Goal: Task Accomplishment & Management: Use online tool/utility

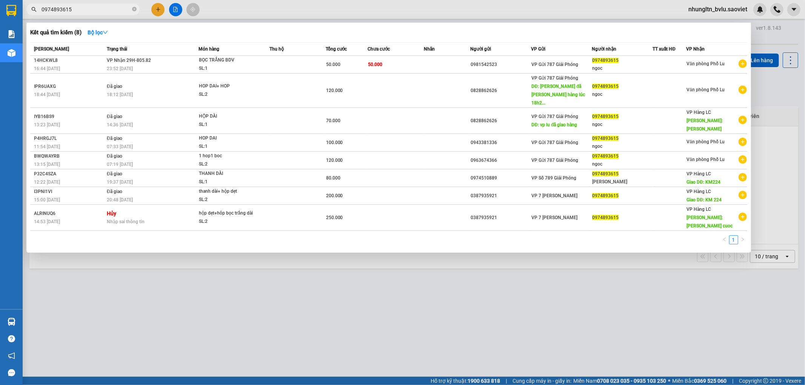
click at [96, 12] on input "0974893615" at bounding box center [86, 9] width 89 height 8
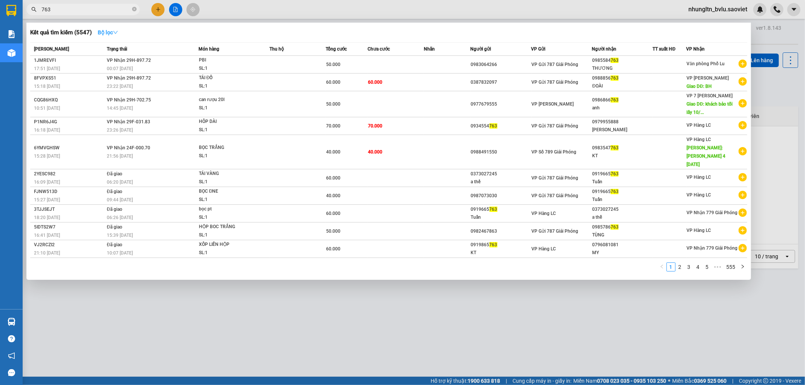
type input "763"
click at [120, 38] on button "Bộ lọc" at bounding box center [108, 32] width 32 height 12
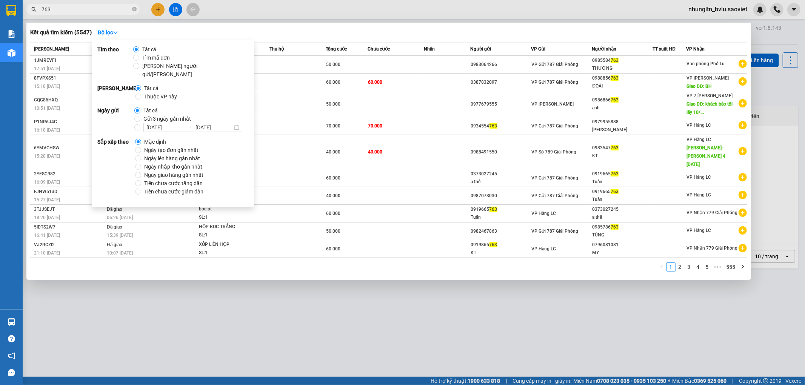
click at [161, 92] on span "Thuộc VP này" at bounding box center [160, 96] width 39 height 8
click at [141, 94] on input "Thuộc VP này" at bounding box center [138, 97] width 6 height 6
radio input "true"
radio input "false"
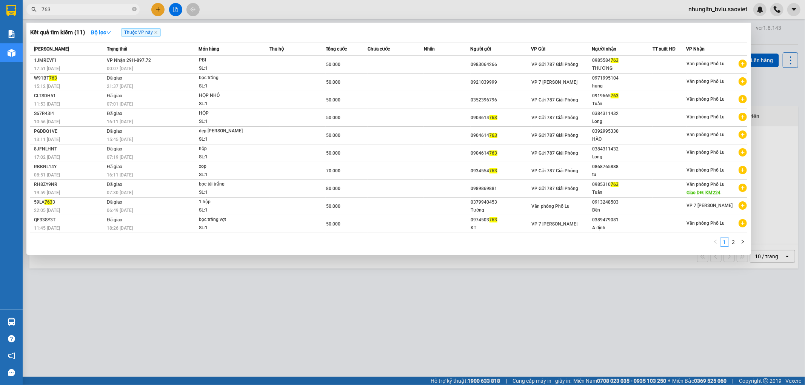
click at [445, 28] on div "Kết quả tìm kiếm ( 11 ) Bộ lọc Thuộc VP này" at bounding box center [388, 32] width 717 height 12
click at [318, 307] on div at bounding box center [402, 192] width 805 height 385
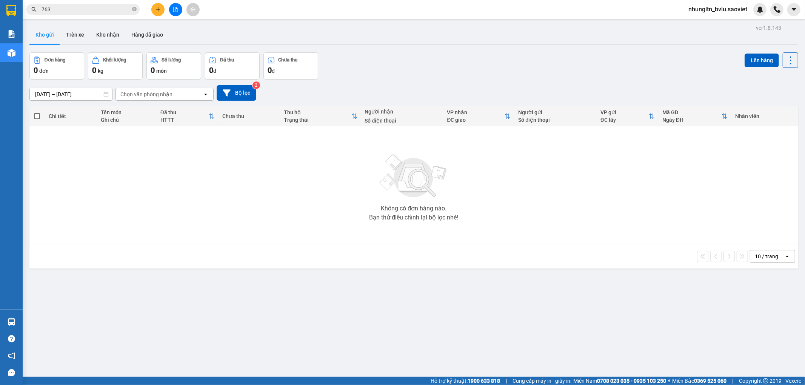
click at [48, 38] on button "Kho gửi" at bounding box center [44, 35] width 31 height 18
click at [43, 33] on button "Kho gửi" at bounding box center [44, 35] width 31 height 18
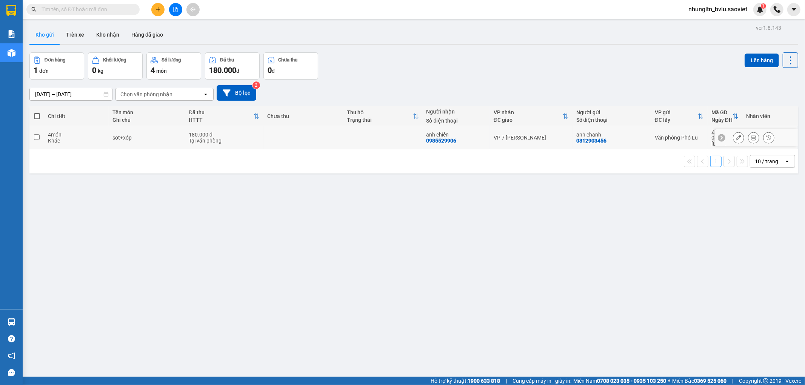
click at [331, 133] on td at bounding box center [304, 137] width 80 height 23
checkbox input "true"
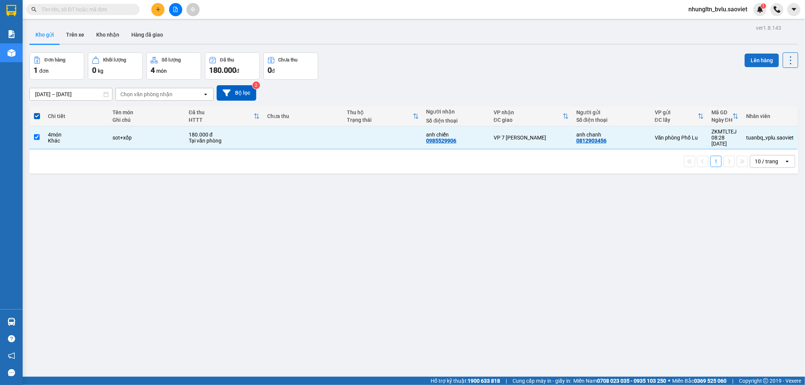
click at [764, 58] on button "Lên hàng" at bounding box center [762, 61] width 34 height 14
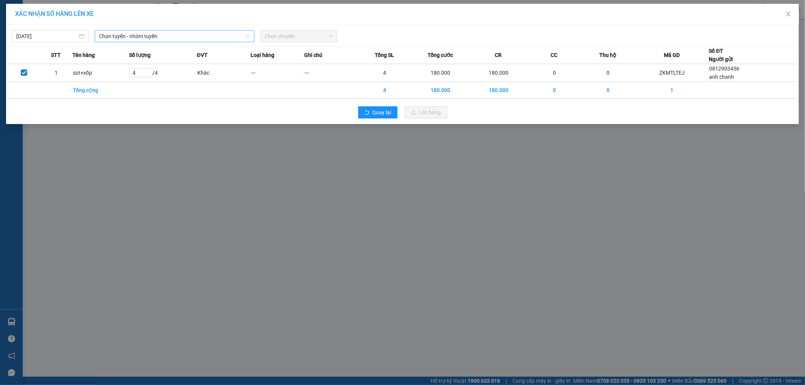
click at [137, 40] on span "Chọn tuyến - nhóm tuyến" at bounding box center [174, 36] width 151 height 11
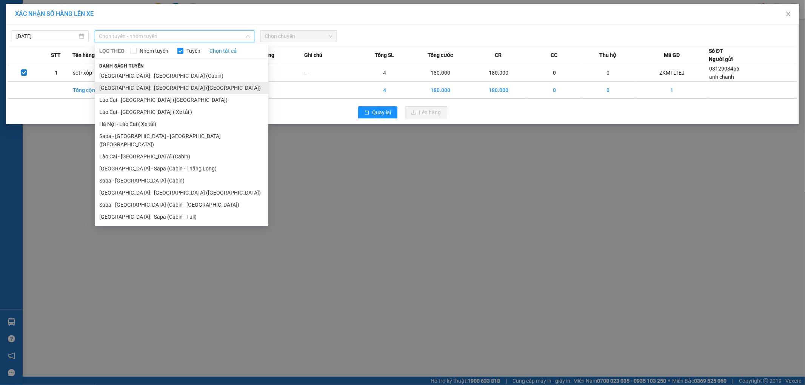
click at [167, 89] on li "[GEOGRAPHIC_DATA] - [GEOGRAPHIC_DATA] ([GEOGRAPHIC_DATA])" at bounding box center [182, 88] width 174 height 12
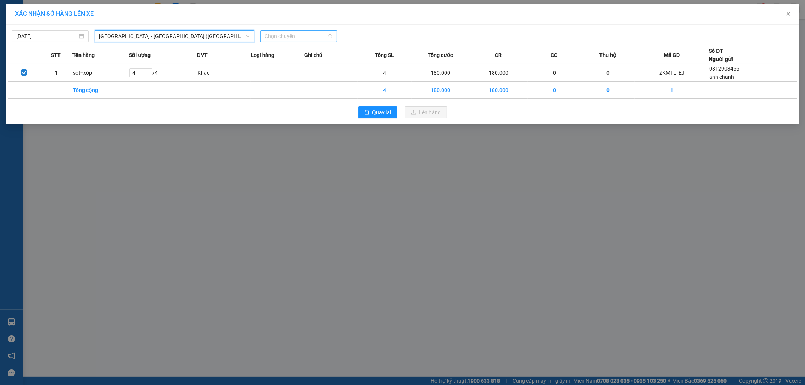
click at [318, 36] on span "Chọn chuyến" at bounding box center [299, 36] width 68 height 11
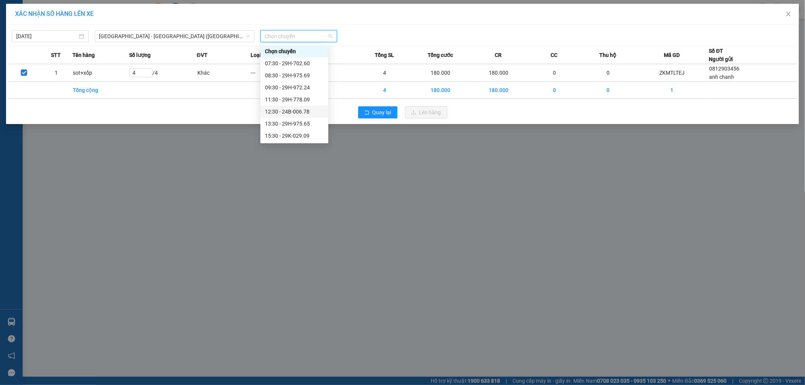
scroll to position [60, 0]
click at [125, 35] on span "[GEOGRAPHIC_DATA] - [GEOGRAPHIC_DATA] ([GEOGRAPHIC_DATA])" at bounding box center [174, 36] width 151 height 11
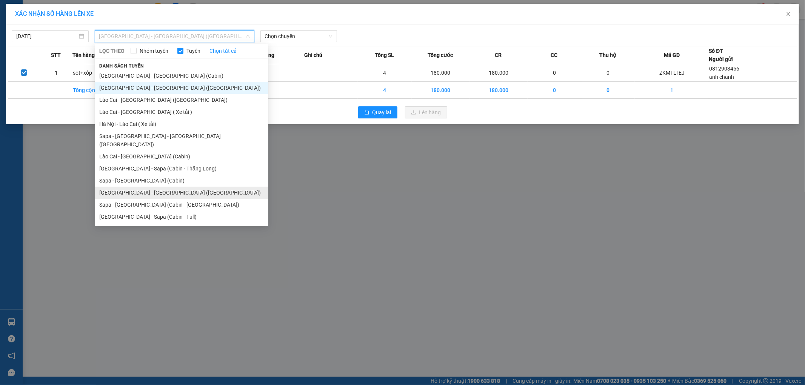
click at [166, 187] on li "[GEOGRAPHIC_DATA] - [GEOGRAPHIC_DATA] ([GEOGRAPHIC_DATA])" at bounding box center [182, 193] width 174 height 12
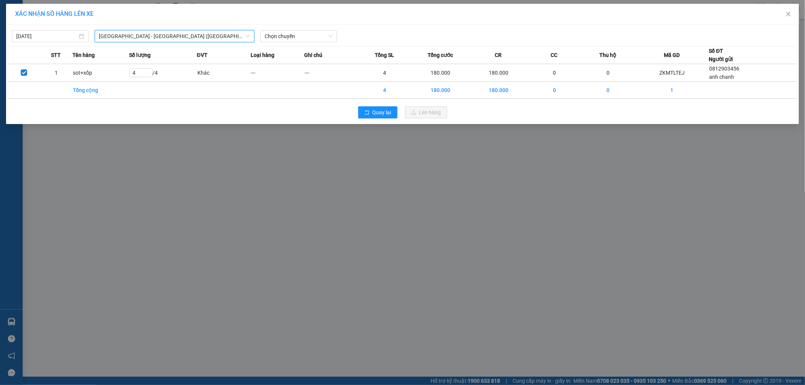
click at [311, 42] on div "[DATE] [GEOGRAPHIC_DATA] - [GEOGRAPHIC_DATA] ([GEOGRAPHIC_DATA]) [GEOGRAPHIC_DA…" at bounding box center [402, 75] width 793 height 100
click at [313, 37] on span "Chọn chuyến" at bounding box center [299, 36] width 68 height 11
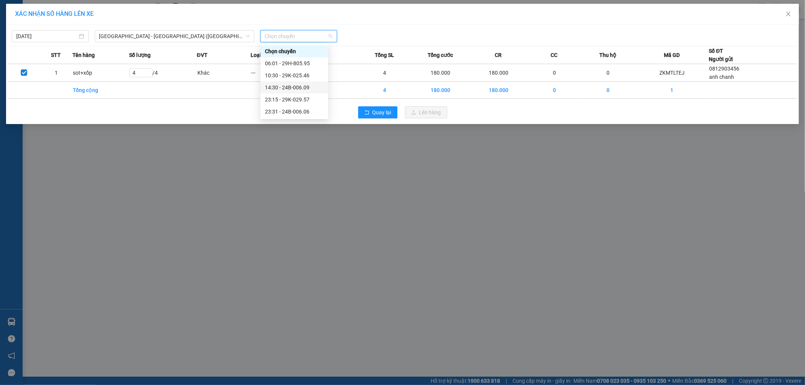
click at [309, 88] on div "14:30 - 24B-006.09" at bounding box center [294, 87] width 59 height 8
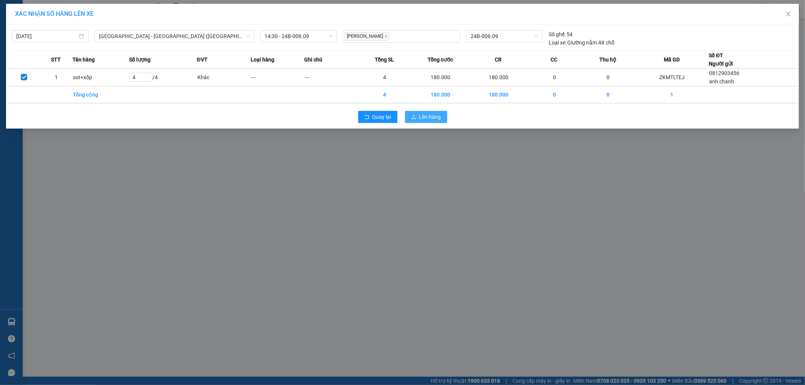
click at [432, 117] on span "Lên hàng" at bounding box center [430, 117] width 22 height 8
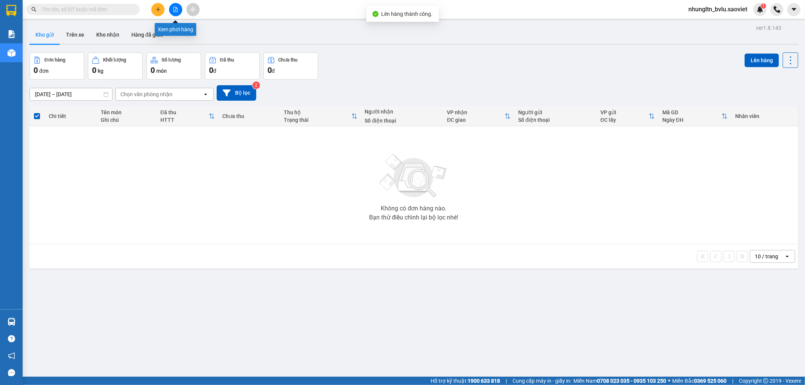
click at [175, 10] on icon "file-add" at bounding box center [176, 9] width 4 height 5
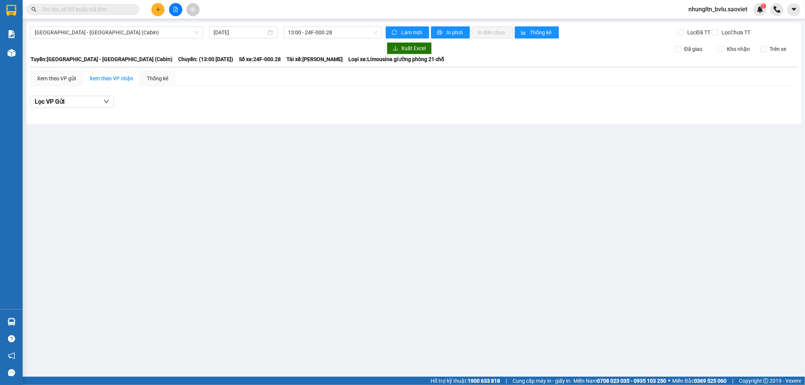
click at [157, 7] on icon "plus" at bounding box center [158, 9] width 5 height 5
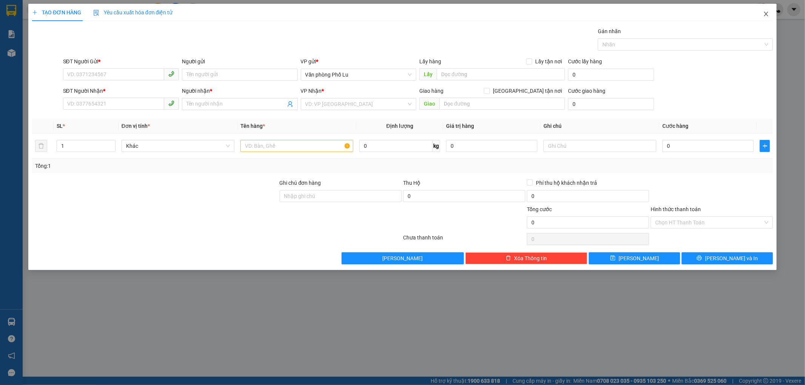
click at [765, 12] on icon "close" at bounding box center [766, 14] width 6 height 6
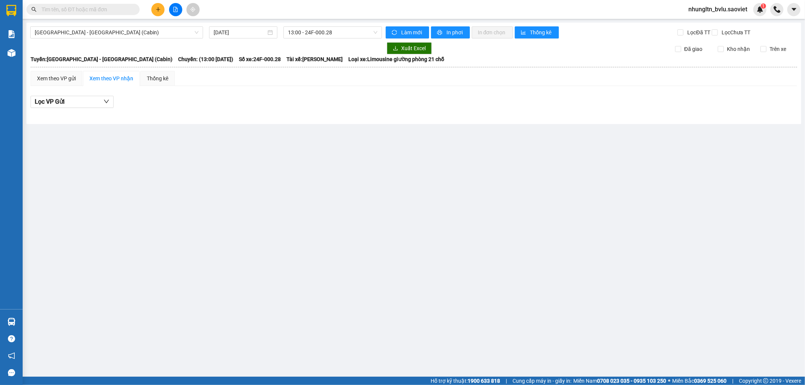
drag, startPoint x: 168, startPoint y: 8, endPoint x: 174, endPoint y: 8, distance: 6.0
click at [173, 8] on div at bounding box center [175, 9] width 57 height 13
click at [134, 32] on span "[GEOGRAPHIC_DATA] - [GEOGRAPHIC_DATA] (Cabin)" at bounding box center [117, 32] width 164 height 11
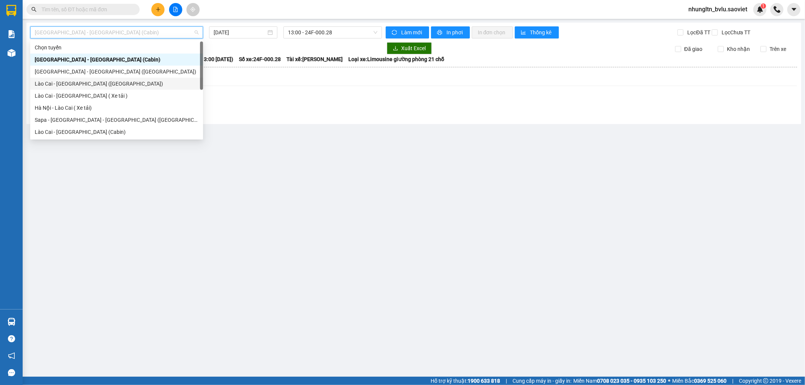
scroll to position [60, 0]
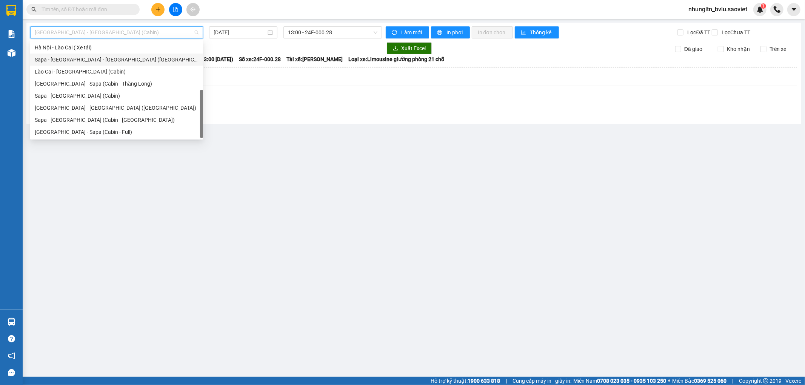
click at [96, 60] on div "Sapa - [GEOGRAPHIC_DATA] - [GEOGRAPHIC_DATA] ([GEOGRAPHIC_DATA])" at bounding box center [117, 59] width 164 height 8
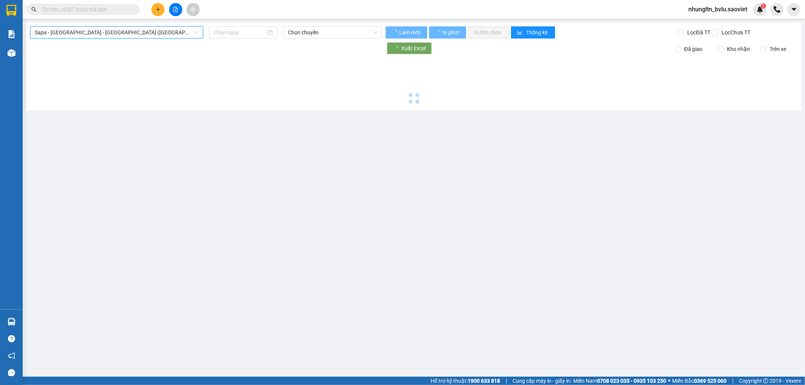
type input "[DATE]"
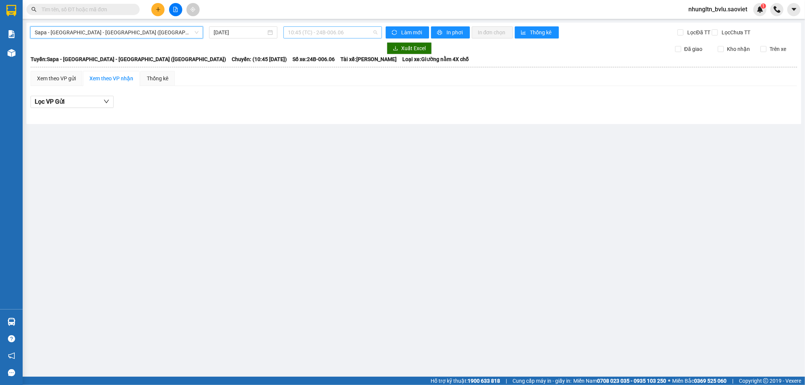
click at [349, 34] on span "10:45 (TC) - 24B-006.06" at bounding box center [332, 32] width 89 height 11
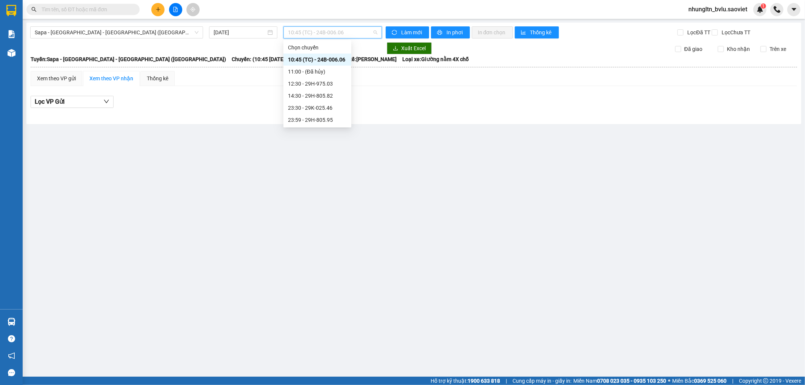
click at [466, 134] on main "Sapa - [GEOGRAPHIC_DATA] - [GEOGRAPHIC_DATA] ([GEOGRAPHIC_DATA]) [DATE] 10:45 (…" at bounding box center [402, 188] width 805 height 377
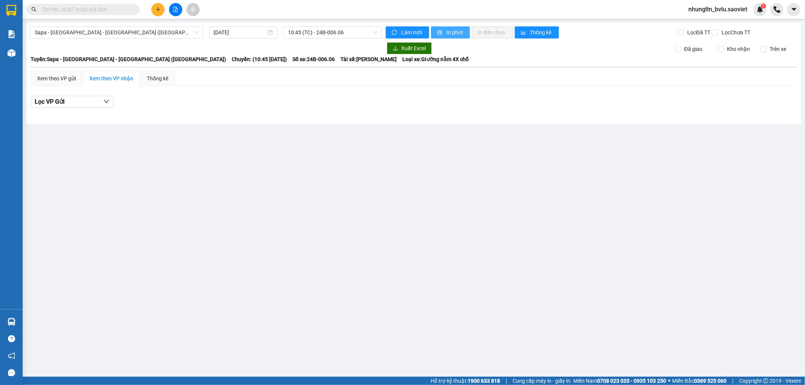
click at [459, 32] on span "In phơi" at bounding box center [455, 32] width 17 height 8
click at [361, 36] on span "10:45 (TC) - 24B-006.06" at bounding box center [332, 32] width 89 height 11
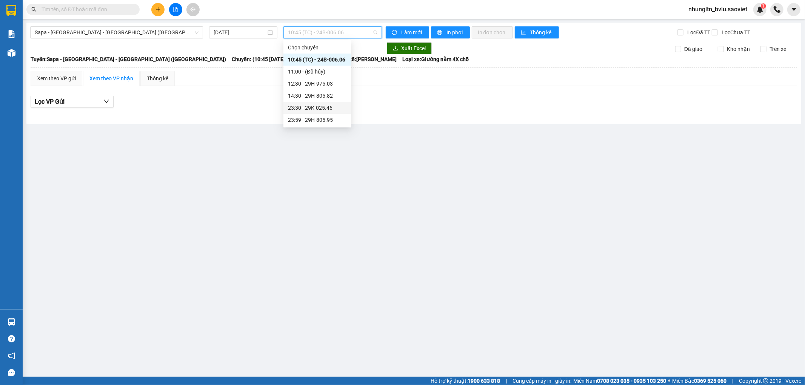
click at [177, 99] on div "Lọc VP Gửi" at bounding box center [414, 102] width 767 height 12
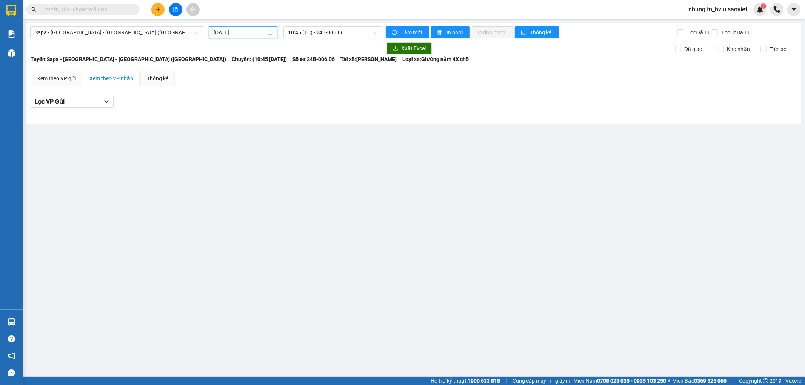
click at [251, 36] on input "[DATE]" at bounding box center [240, 32] width 52 height 8
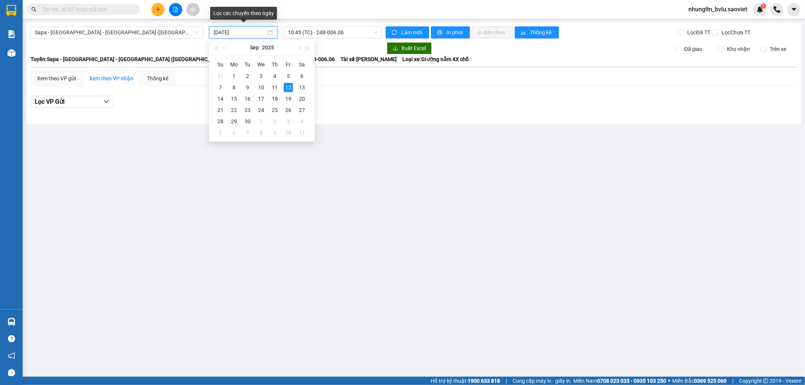
click at [362, 116] on div at bounding box center [414, 114] width 767 height 4
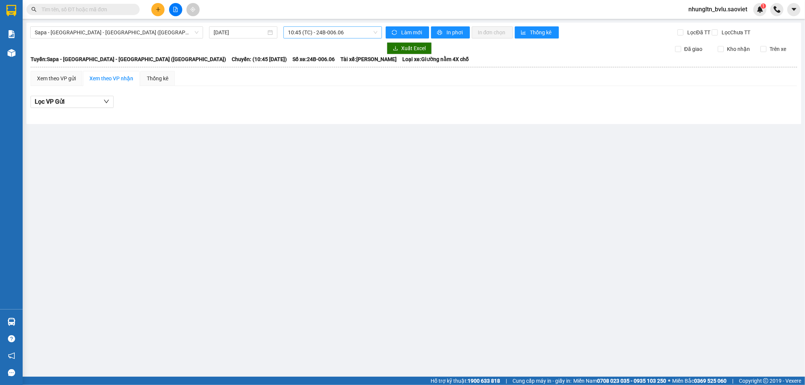
click at [350, 28] on span "10:45 (TC) - 24B-006.06" at bounding box center [332, 32] width 89 height 11
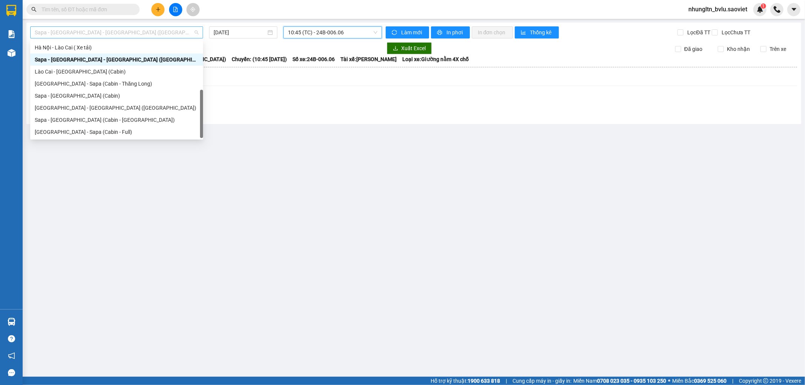
click at [137, 38] on div "Sapa - [GEOGRAPHIC_DATA] - [GEOGRAPHIC_DATA] ([GEOGRAPHIC_DATA])" at bounding box center [116, 32] width 173 height 12
click at [109, 110] on div "[GEOGRAPHIC_DATA] - [GEOGRAPHIC_DATA] ([GEOGRAPHIC_DATA])" at bounding box center [117, 108] width 164 height 8
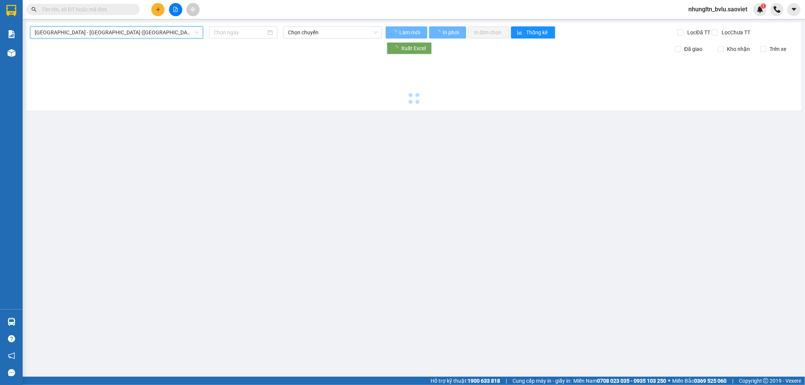
type input "[DATE]"
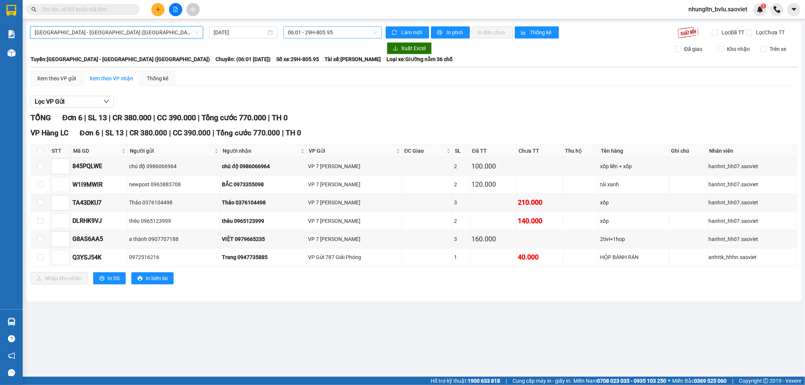
click at [337, 35] on span "06:01 - 29H-805.95" at bounding box center [332, 32] width 89 height 11
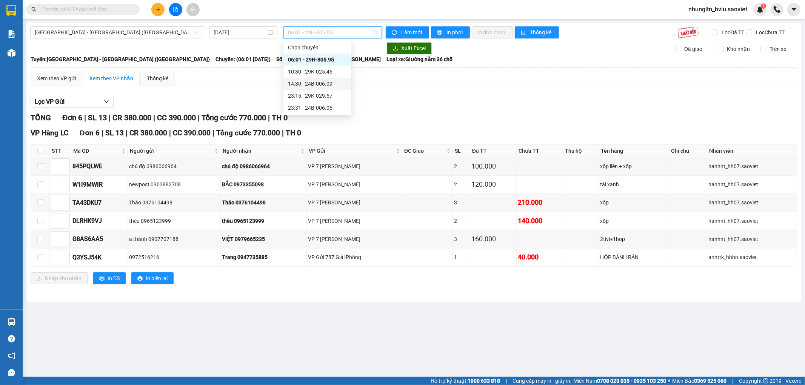
click at [338, 82] on div "14:30 - 24B-006.09" at bounding box center [317, 84] width 59 height 8
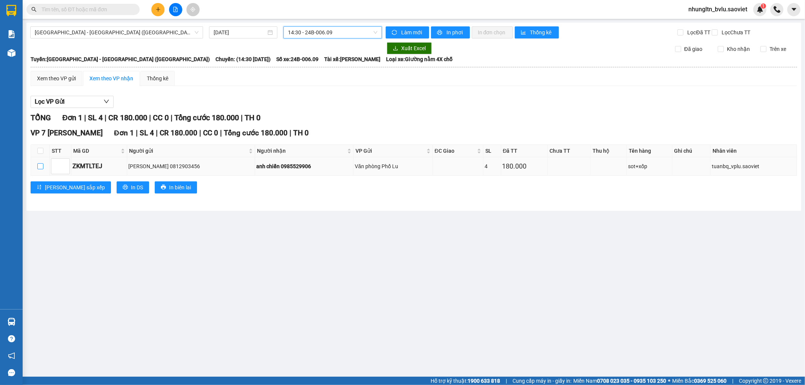
click at [43, 167] on input "checkbox" at bounding box center [40, 166] width 6 height 6
checkbox input "true"
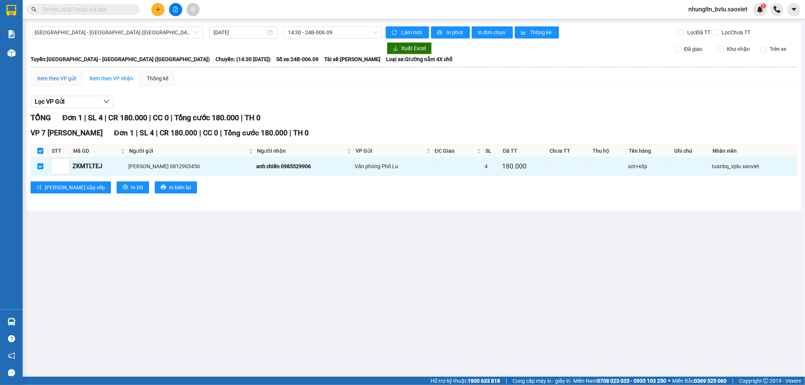
click at [68, 80] on div "Xem theo VP gửi" at bounding box center [56, 78] width 39 height 8
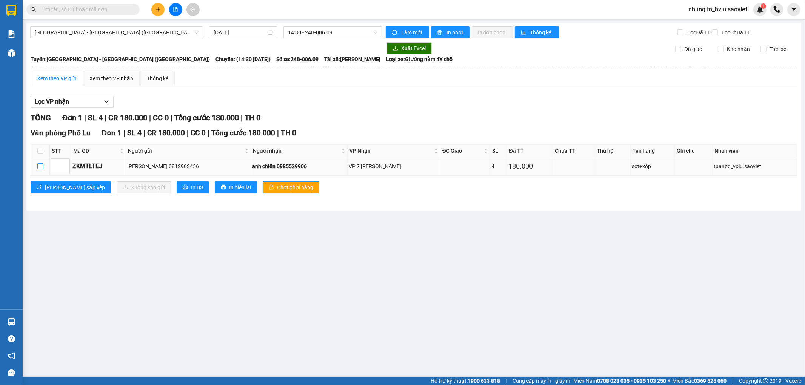
click at [39, 169] on input "checkbox" at bounding box center [40, 166] width 6 height 6
checkbox input "true"
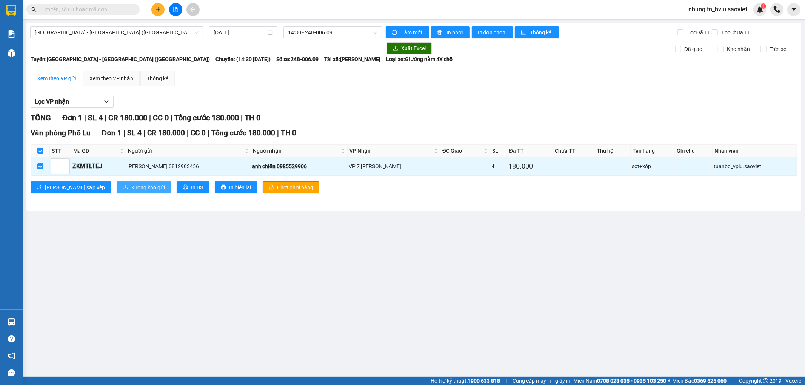
click at [125, 192] on button "Xuống kho gửi" at bounding box center [144, 188] width 54 height 12
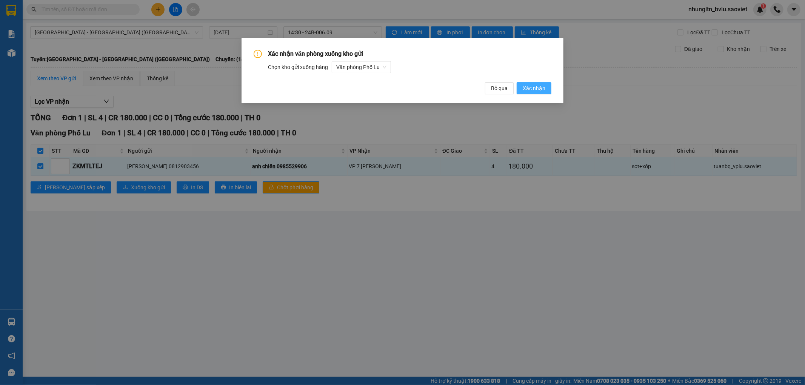
click at [533, 93] on button "Xác nhận" at bounding box center [534, 88] width 35 height 12
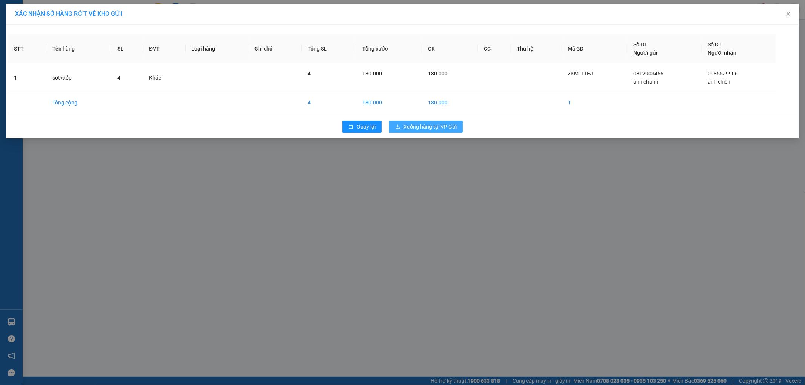
click at [424, 124] on span "Xuống hàng tại VP Gửi" at bounding box center [430, 127] width 53 height 8
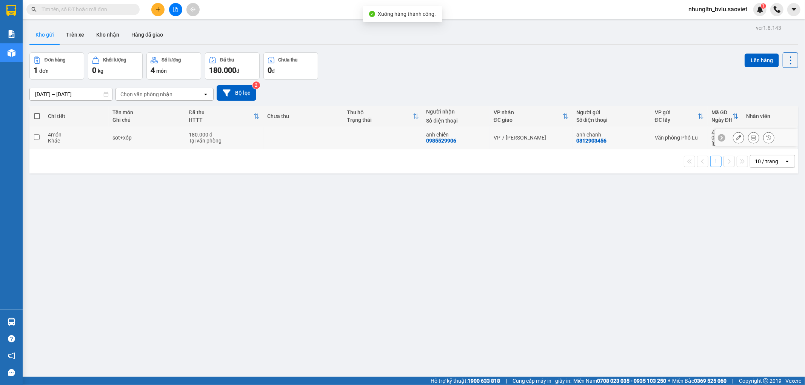
click at [260, 139] on td "180.000 đ Tại văn phòng" at bounding box center [224, 137] width 79 height 23
checkbox input "true"
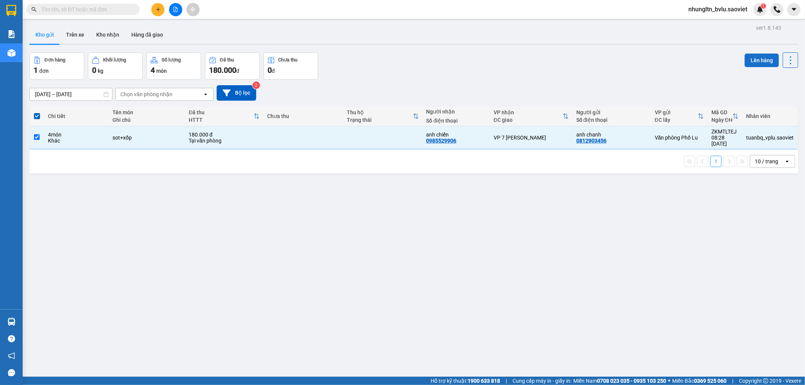
click at [761, 59] on button "Lên hàng" at bounding box center [762, 61] width 34 height 14
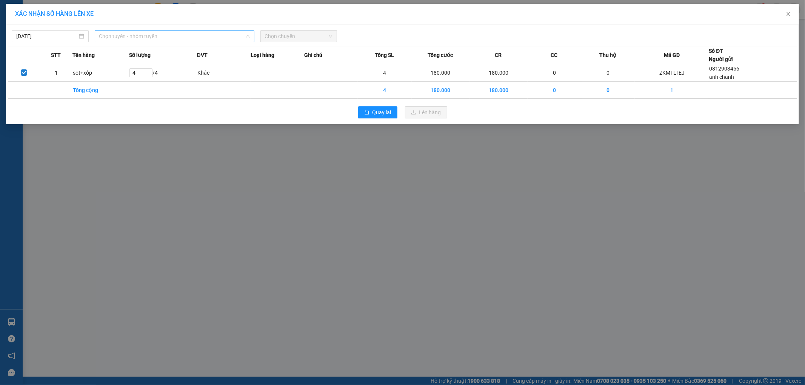
click at [133, 39] on span "Chọn tuyến - nhóm tuyến" at bounding box center [174, 36] width 151 height 11
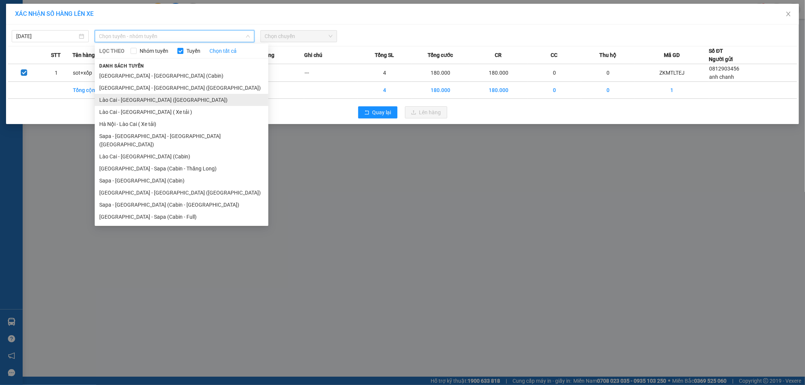
click at [145, 101] on li "Lào Cai - [GEOGRAPHIC_DATA] ([GEOGRAPHIC_DATA])" at bounding box center [182, 100] width 174 height 12
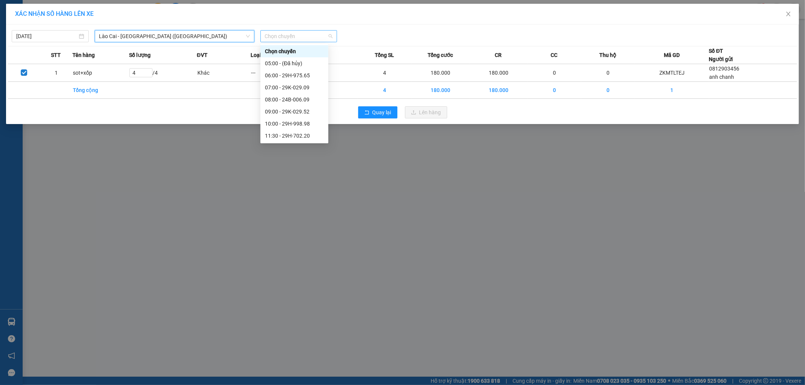
click at [300, 40] on span "Chọn chuyến" at bounding box center [299, 36] width 68 height 11
click at [307, 100] on div "08:00 - 24B-006.09" at bounding box center [294, 100] width 59 height 8
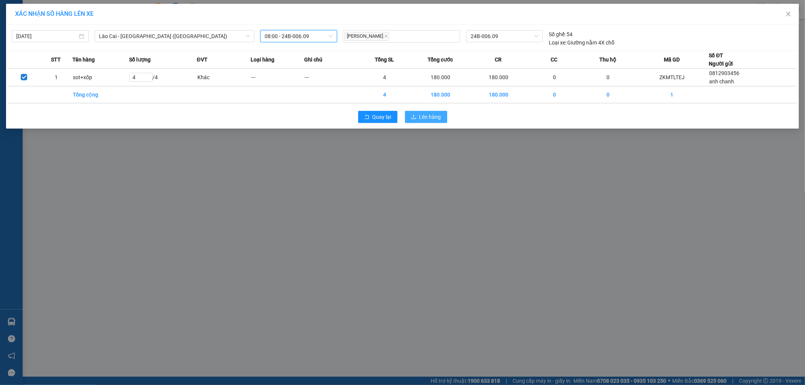
click at [416, 116] on icon "upload" at bounding box center [413, 116] width 5 height 5
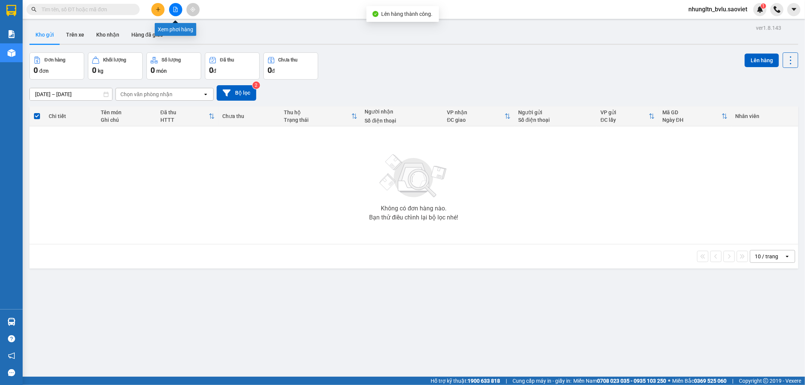
click at [179, 9] on button at bounding box center [175, 9] width 13 height 13
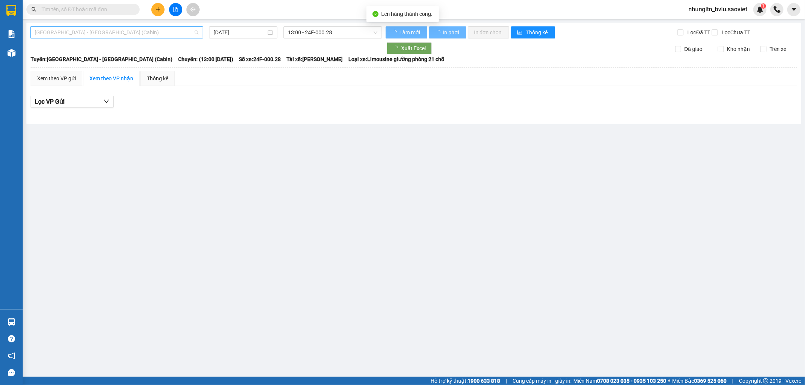
click at [160, 35] on span "[GEOGRAPHIC_DATA] - [GEOGRAPHIC_DATA] (Cabin)" at bounding box center [117, 32] width 164 height 11
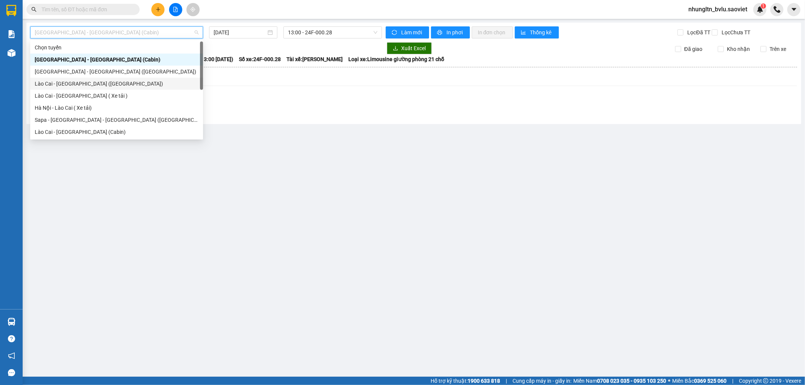
click at [108, 86] on div "Lào Cai - [GEOGRAPHIC_DATA] ([GEOGRAPHIC_DATA])" at bounding box center [117, 84] width 164 height 8
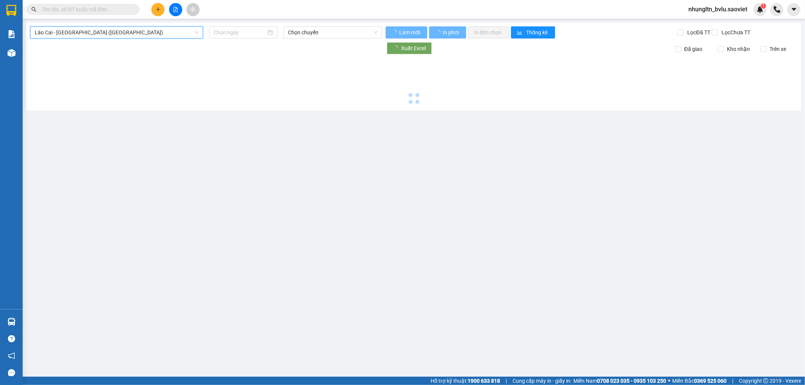
type input "[DATE]"
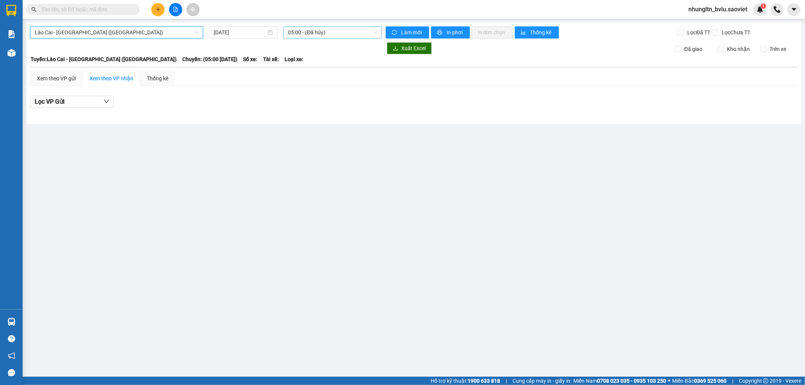
click at [357, 31] on span "05:00 - (Đã hủy)" at bounding box center [332, 32] width 89 height 11
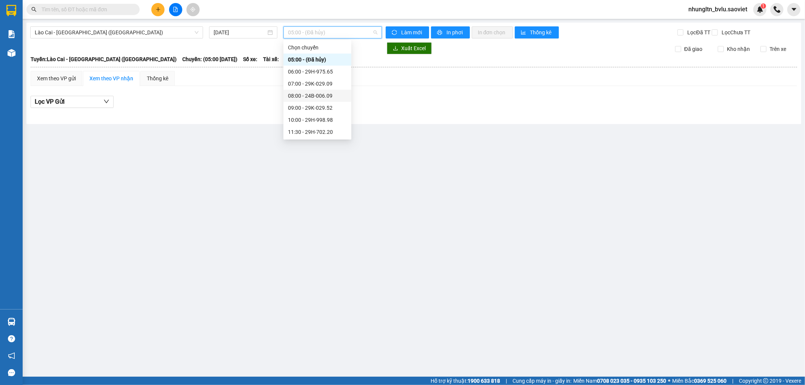
click at [333, 93] on div "08:00 - 24B-006.09" at bounding box center [317, 96] width 59 height 8
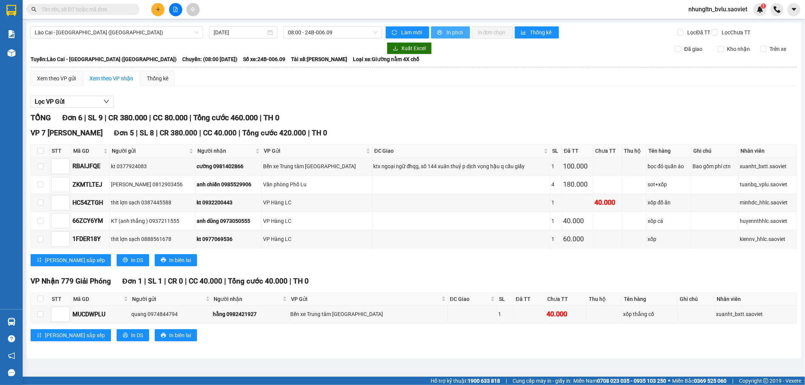
click at [462, 36] on span "In phơi" at bounding box center [455, 32] width 17 height 8
